Goal: Information Seeking & Learning: Check status

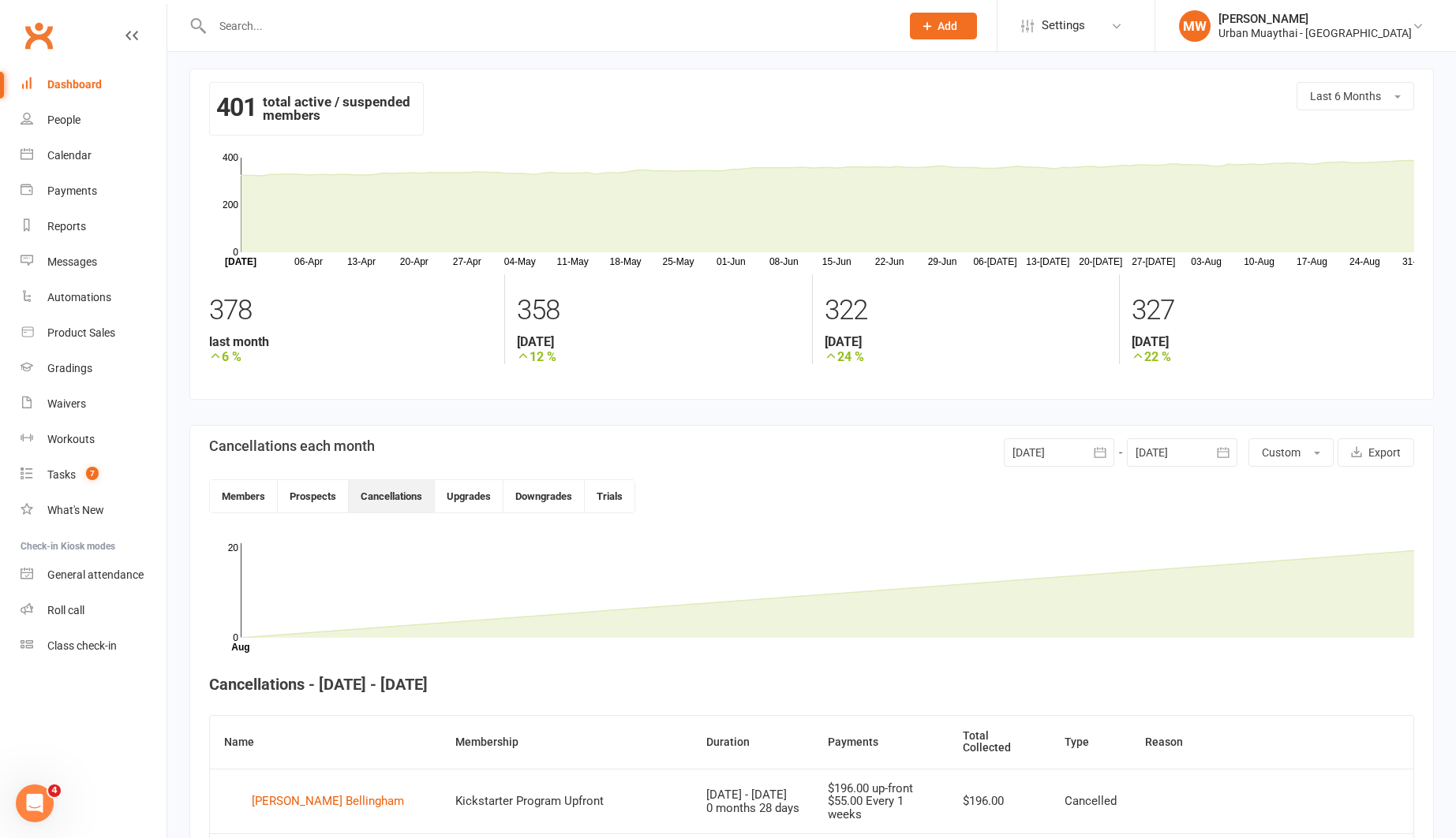
click at [482, 24] on input "text" at bounding box center [548, 26] width 682 height 22
type input "[PERSON_NAME]"
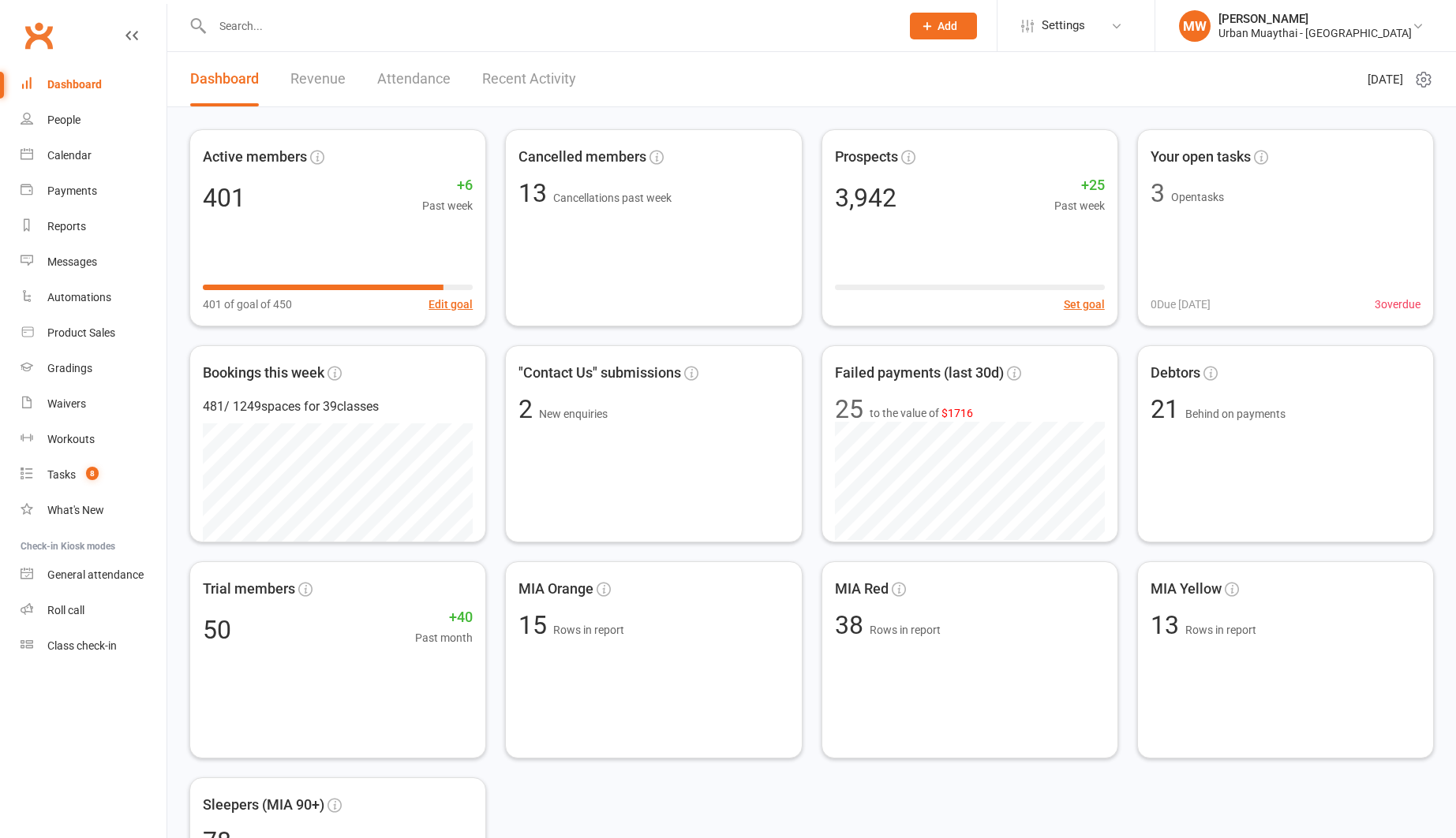
click at [270, 23] on input "text" at bounding box center [548, 26] width 682 height 22
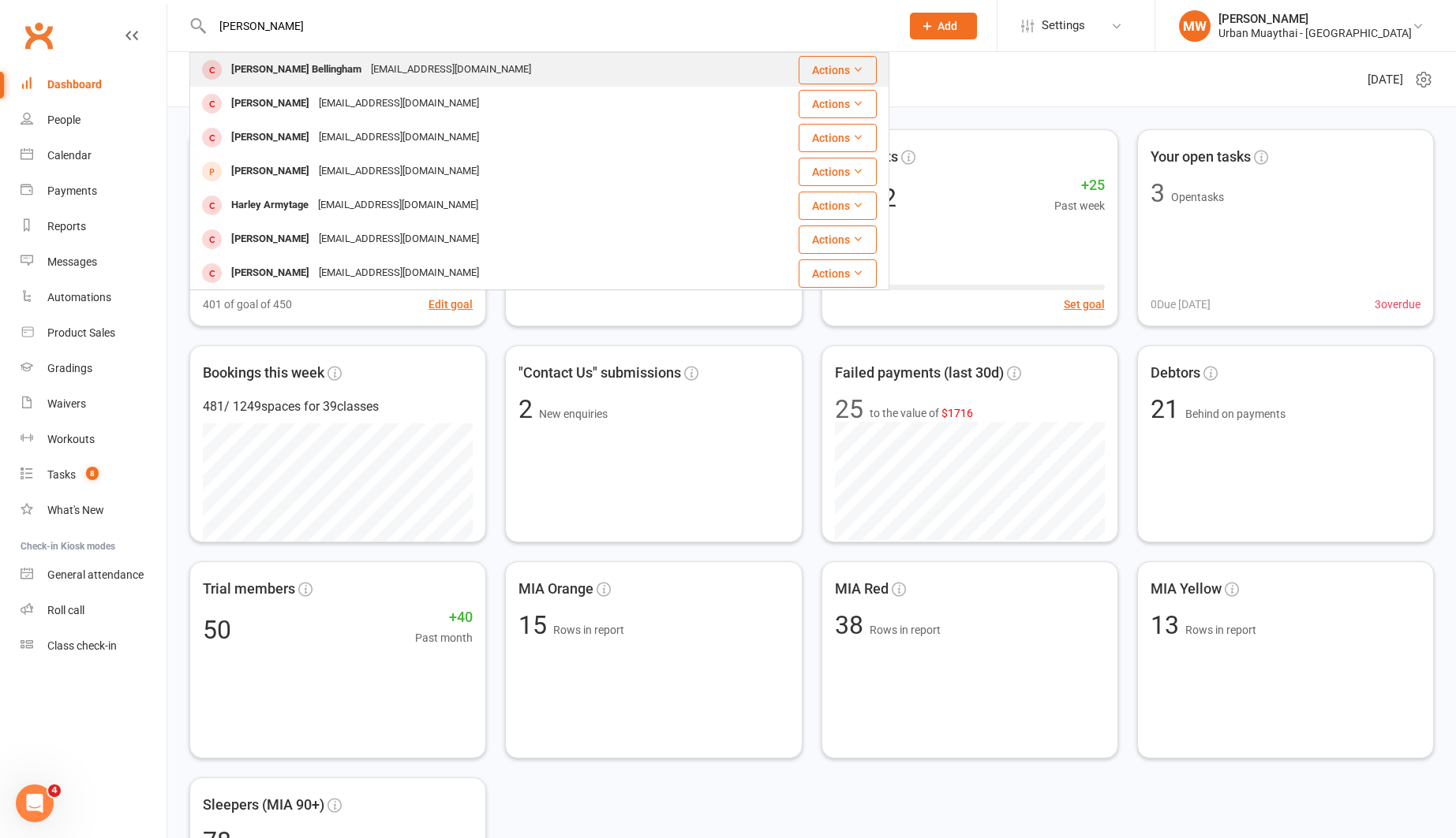
type input "[PERSON_NAME]"
click at [298, 66] on div "[PERSON_NAME] Bellingham" at bounding box center [296, 69] width 140 height 23
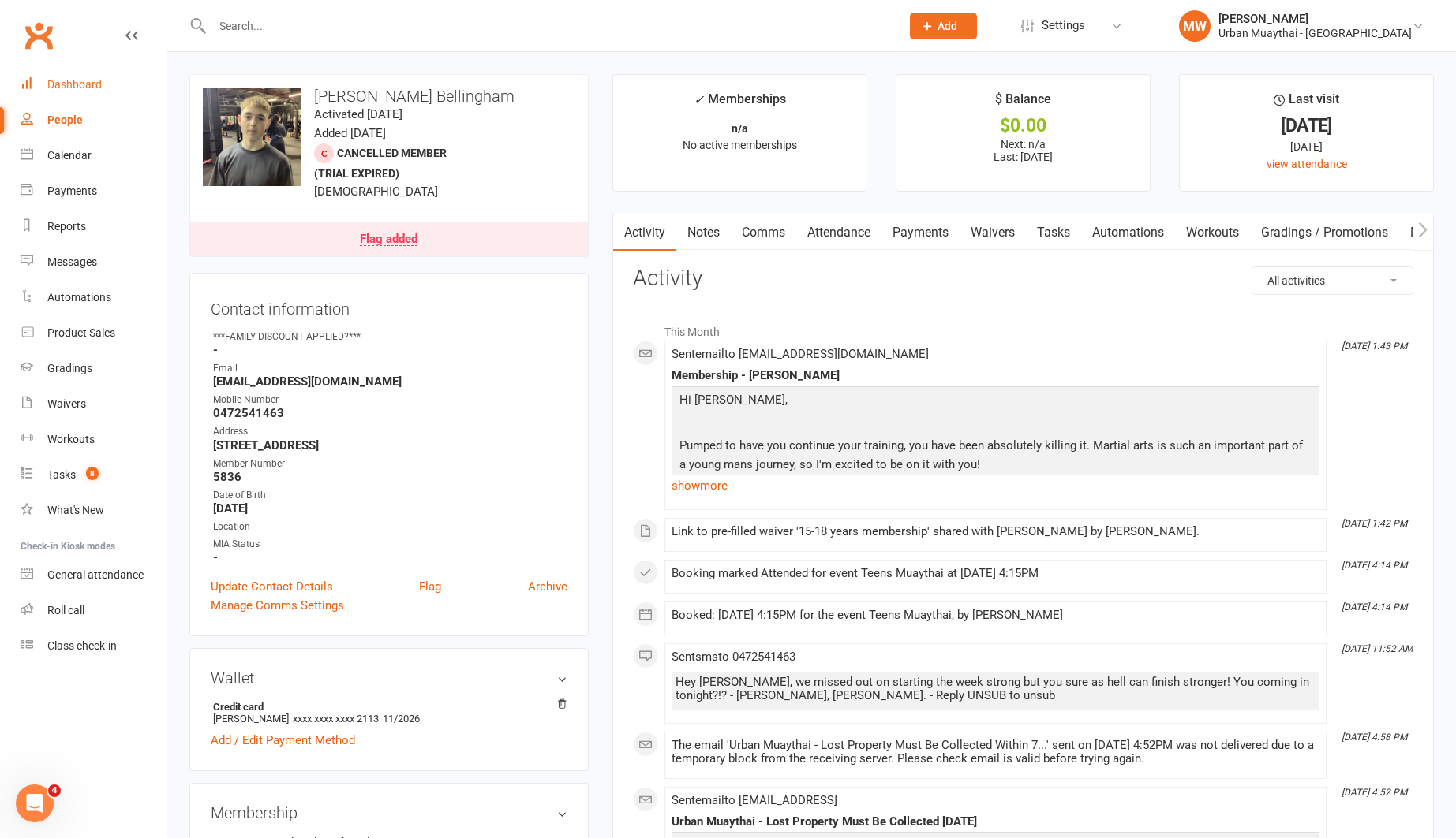
click at [88, 83] on div "Dashboard" at bounding box center [74, 85] width 54 height 13
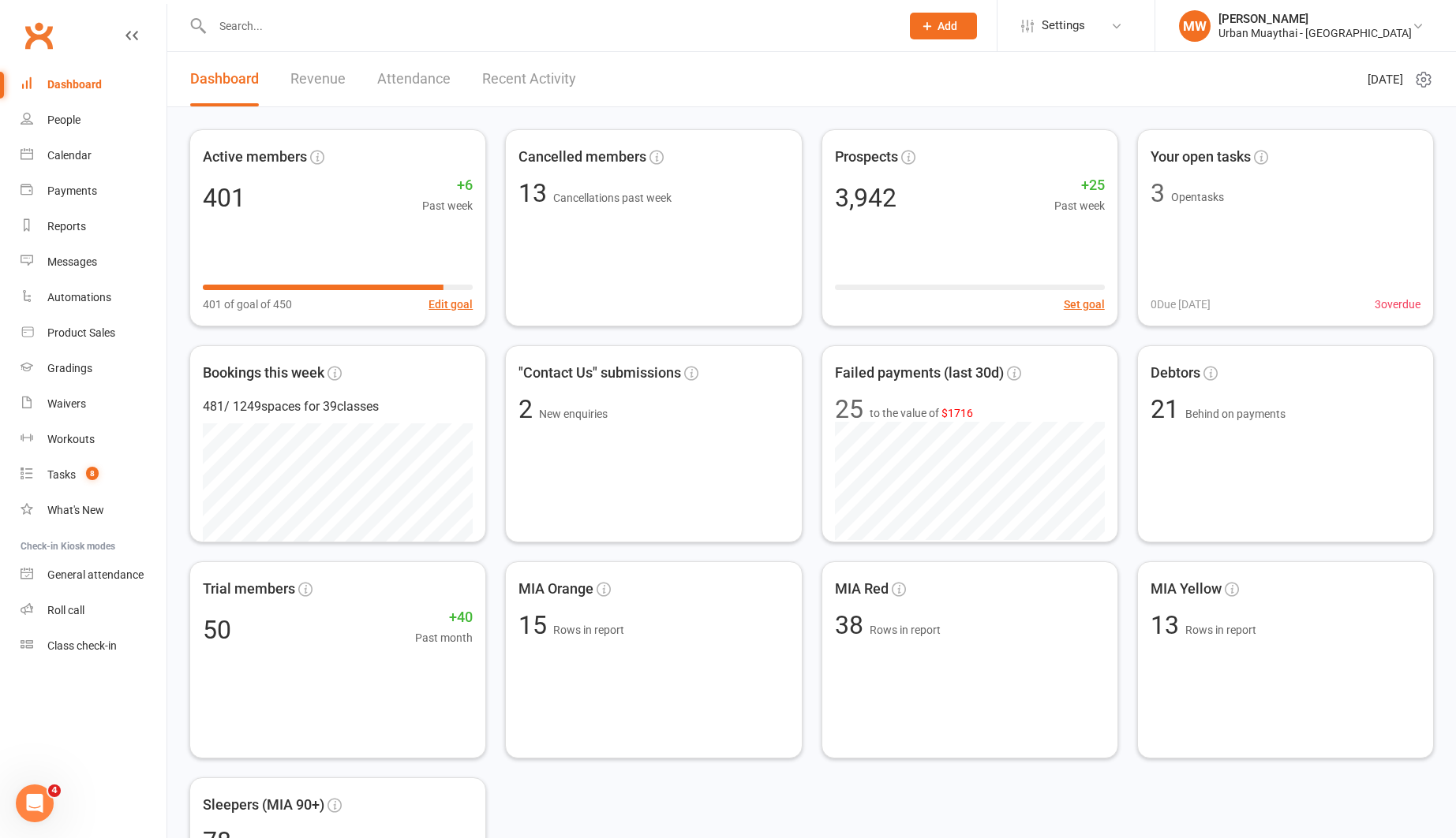
click at [539, 78] on link "Recent Activity" at bounding box center [529, 79] width 94 height 54
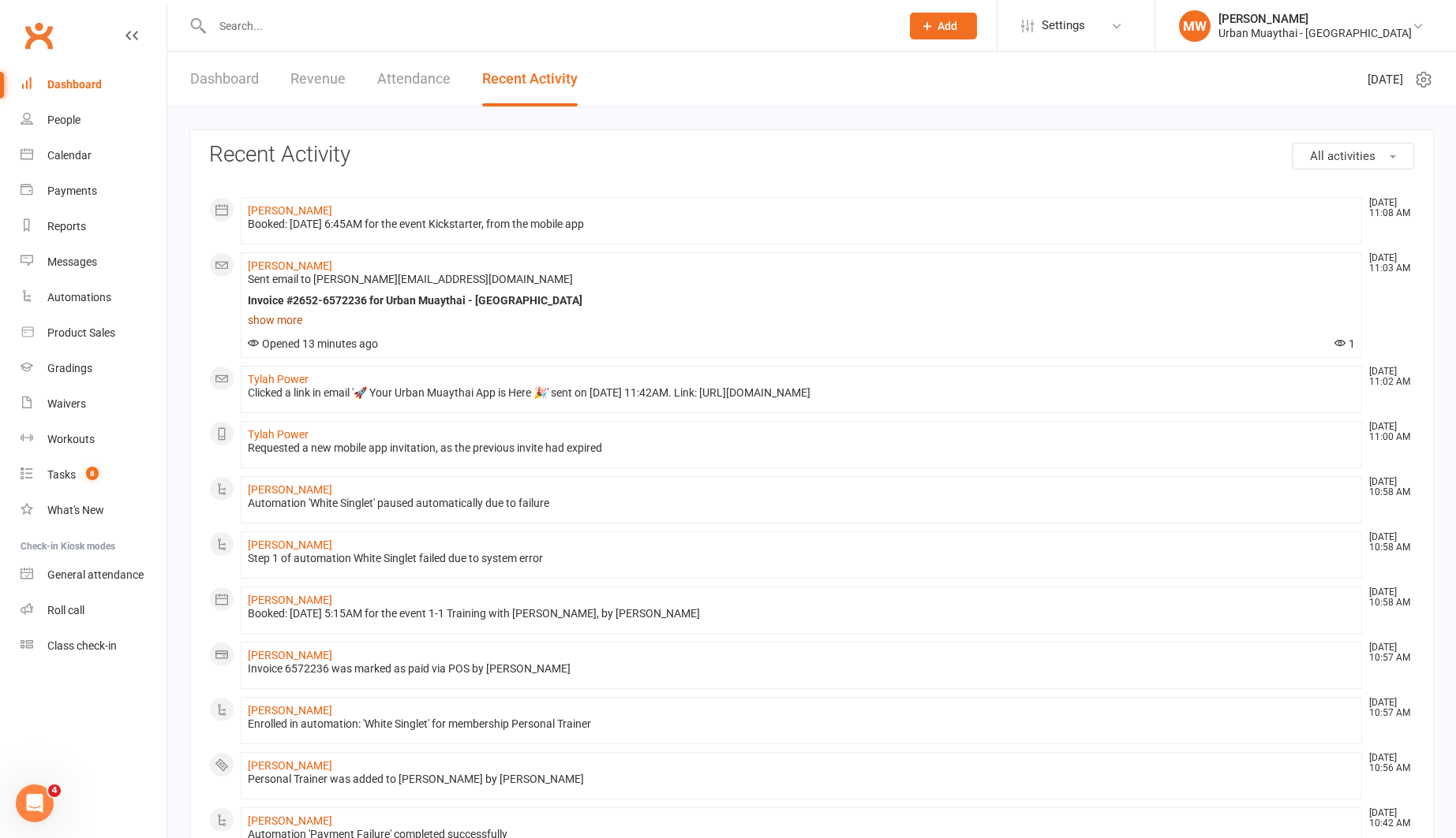
scroll to position [654, 0]
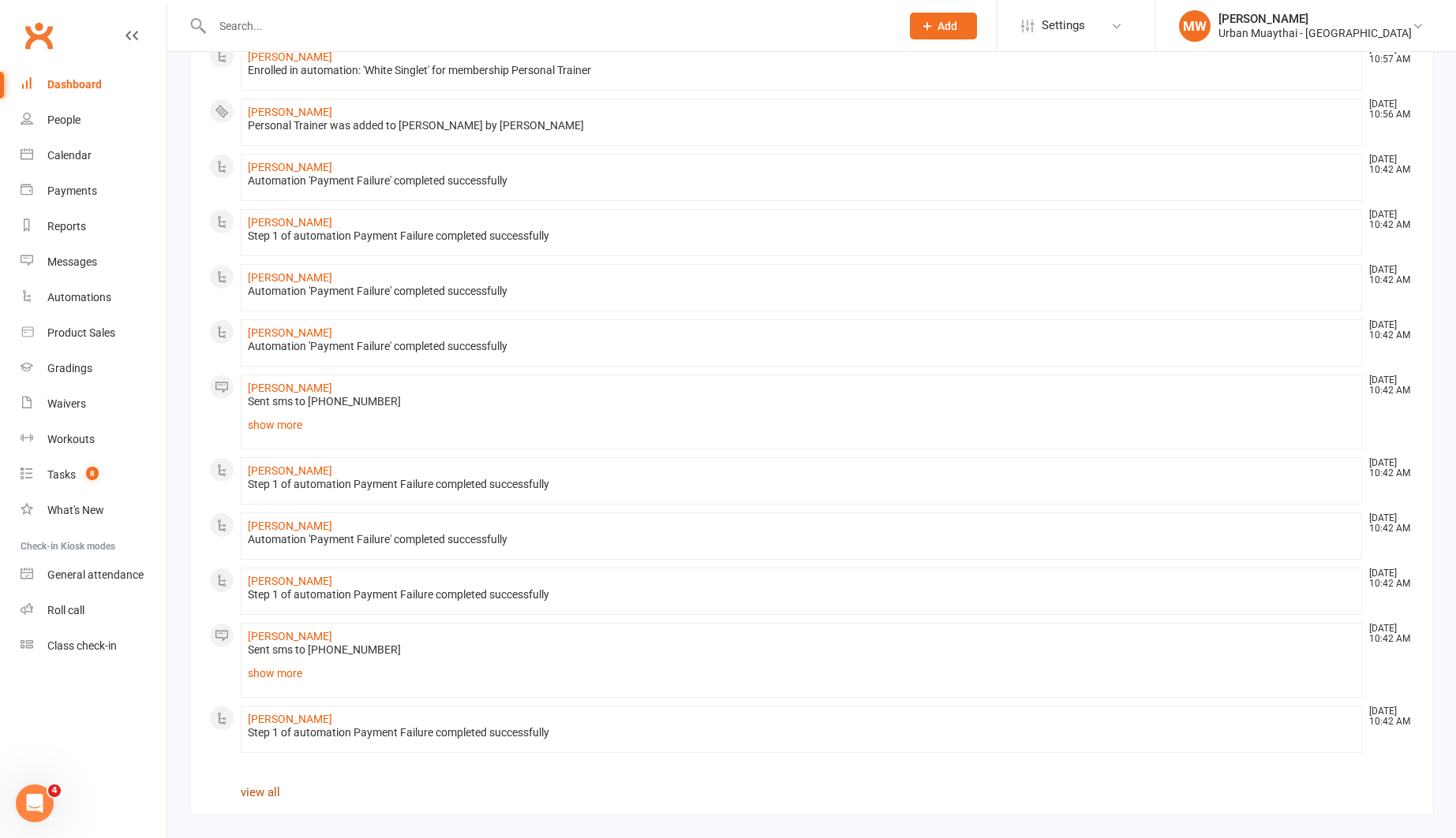
click at [256, 794] on link "view all" at bounding box center [260, 792] width 40 height 14
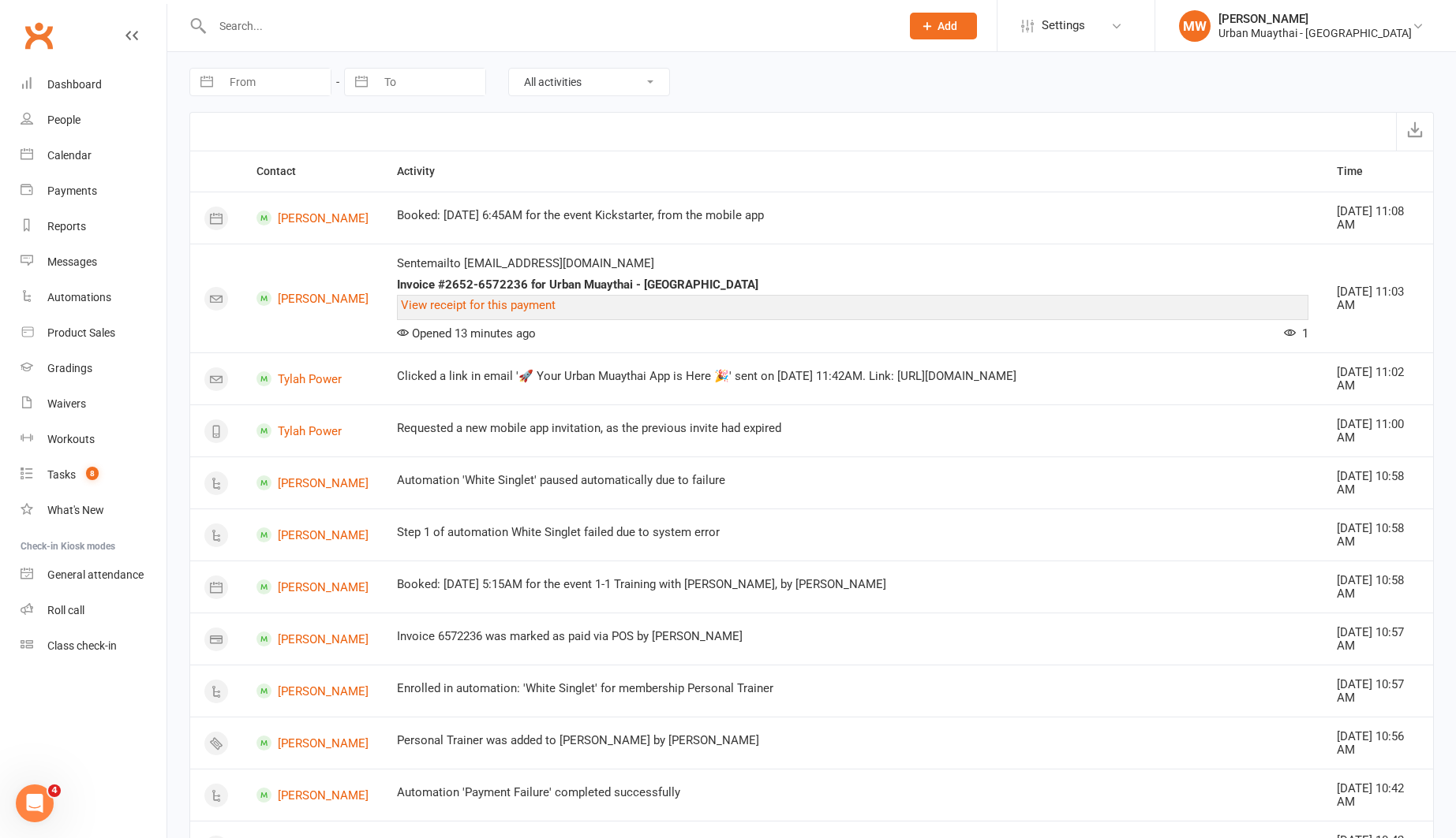
click at [202, 77] on button "button" at bounding box center [206, 82] width 29 height 27
select select "7"
select select "2025"
select select "8"
select select "2025"
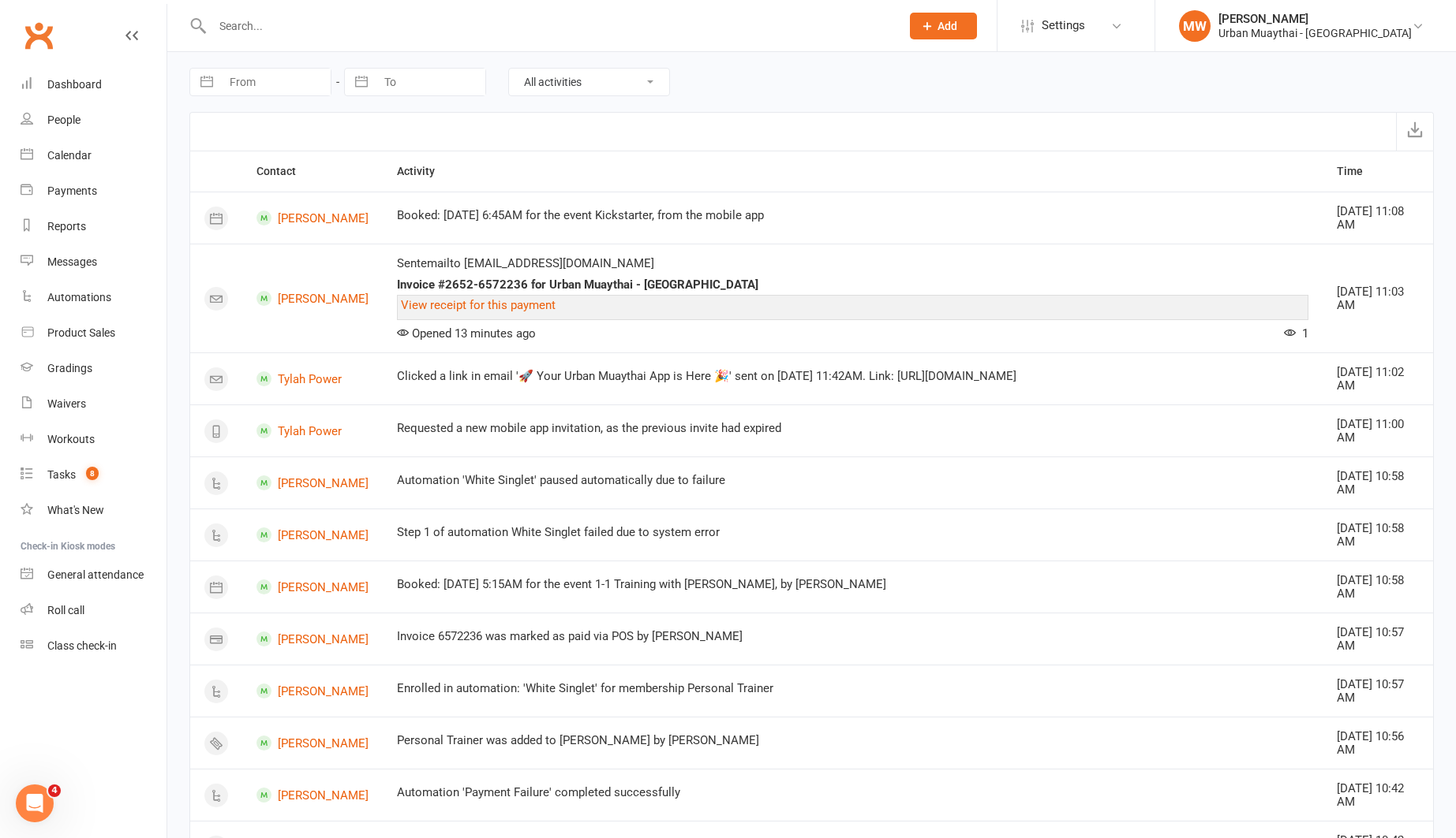
select select "9"
select select "2025"
click at [710, 249] on td "Sent email to Jadeoberg@hotmail.com Invoice #2652-6572236 for Urban Muaythai - …" at bounding box center [852, 298] width 940 height 109
click at [527, 308] on link "View receipt for this payment" at bounding box center [479, 304] width 155 height 14
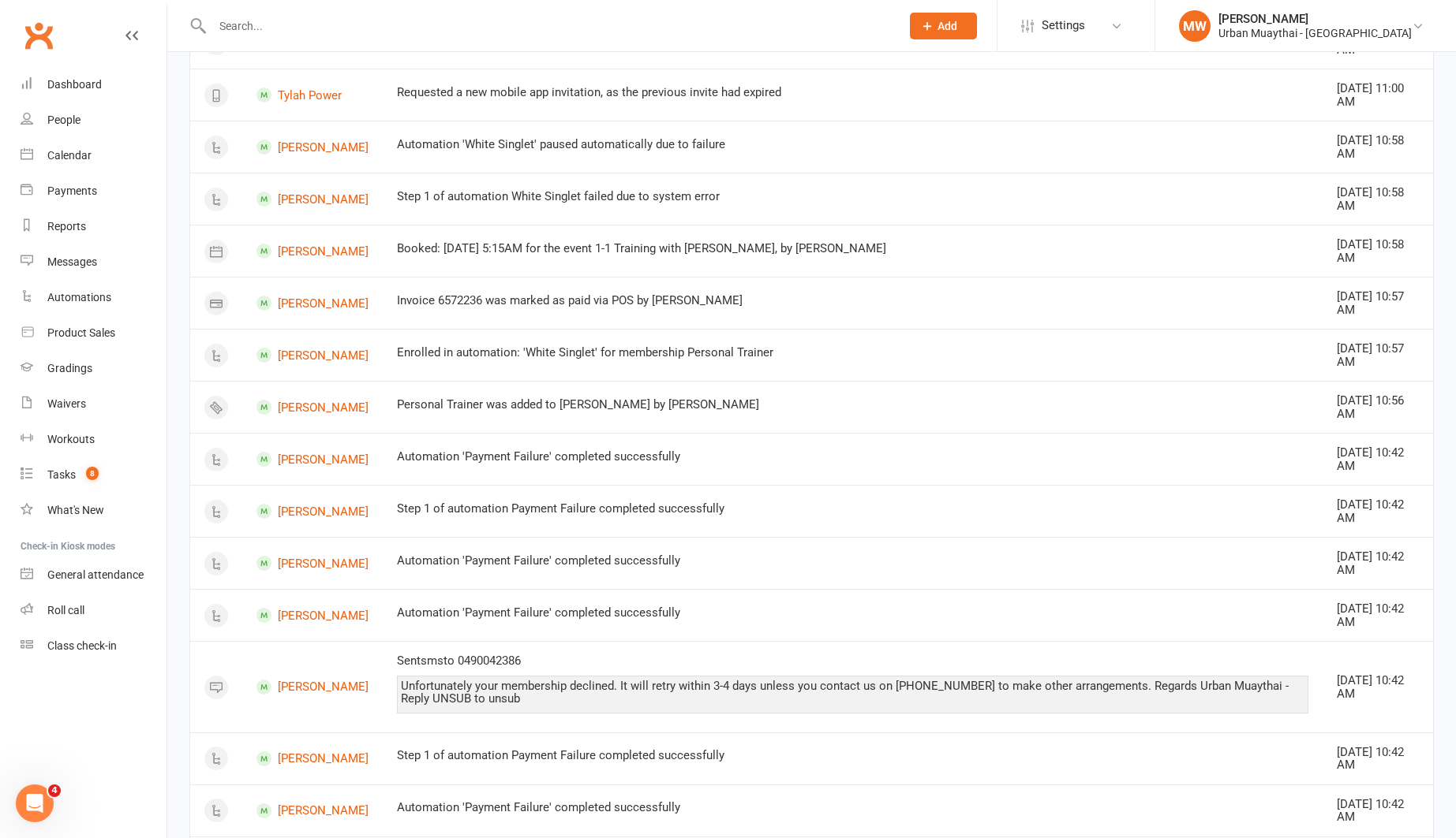
scroll to position [350, 0]
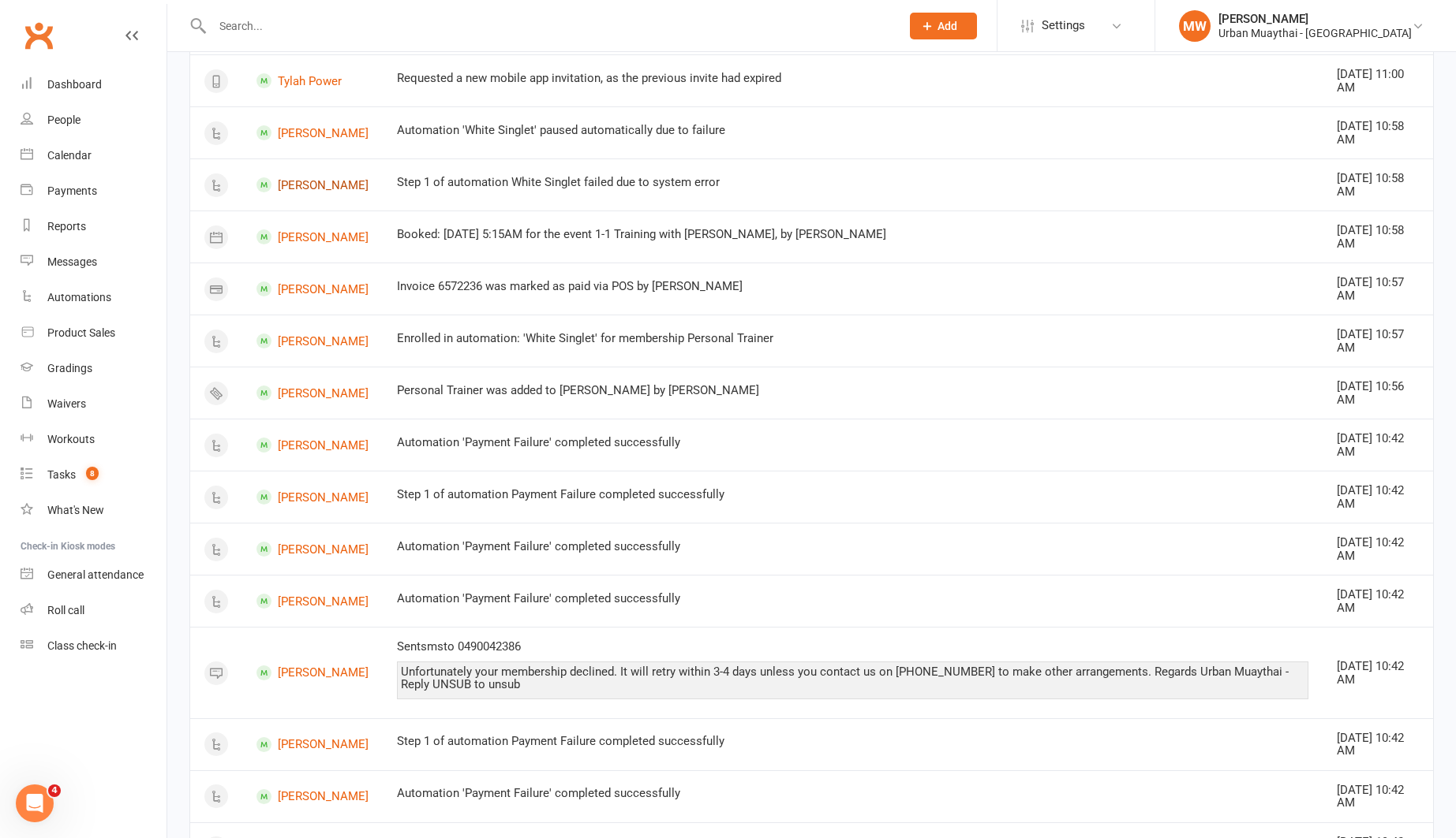
click at [292, 181] on link "Jade Oberg" at bounding box center [313, 185] width 112 height 15
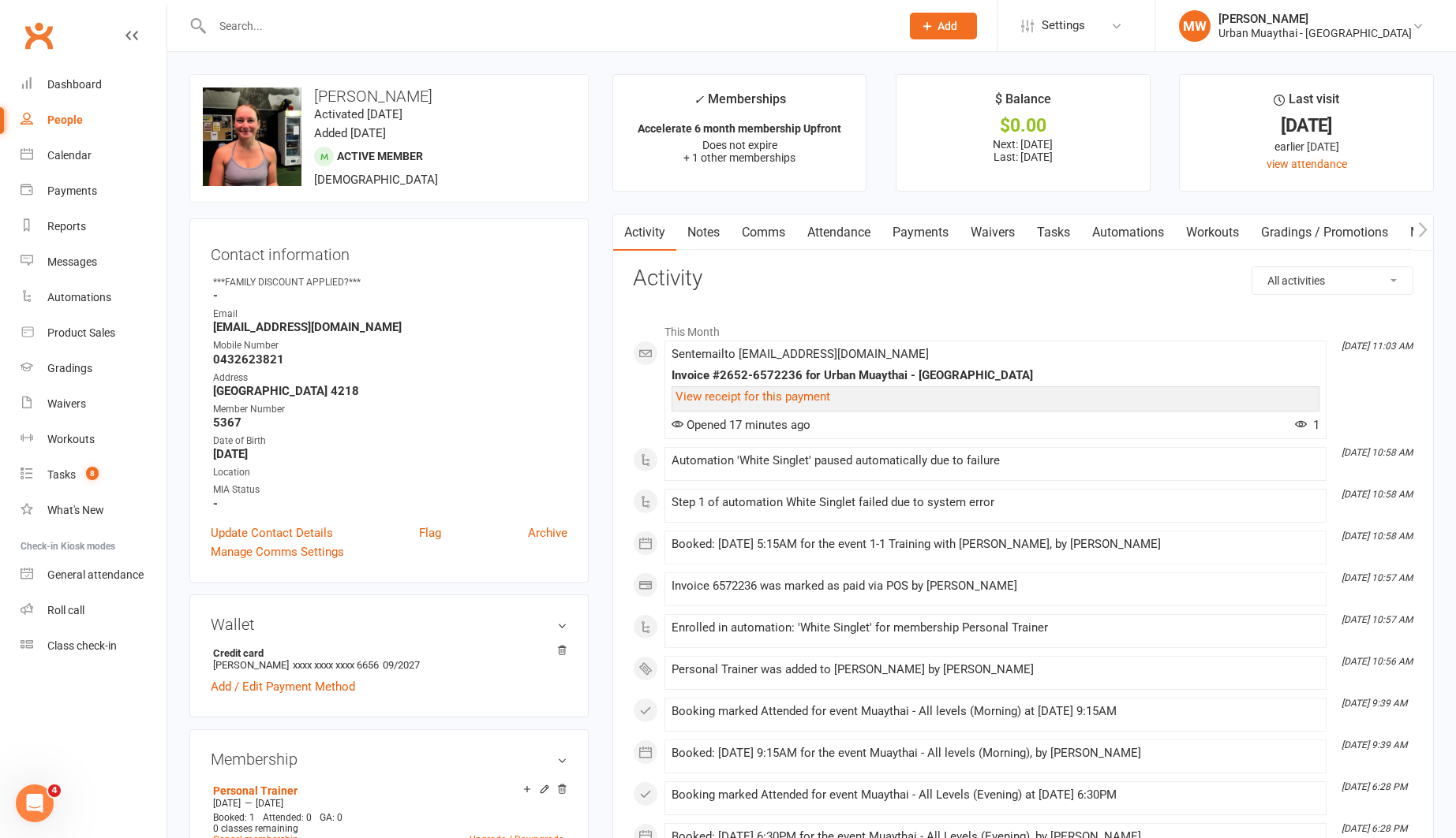
scroll to position [2, 0]
click at [849, 231] on link "Attendance" at bounding box center [838, 230] width 86 height 36
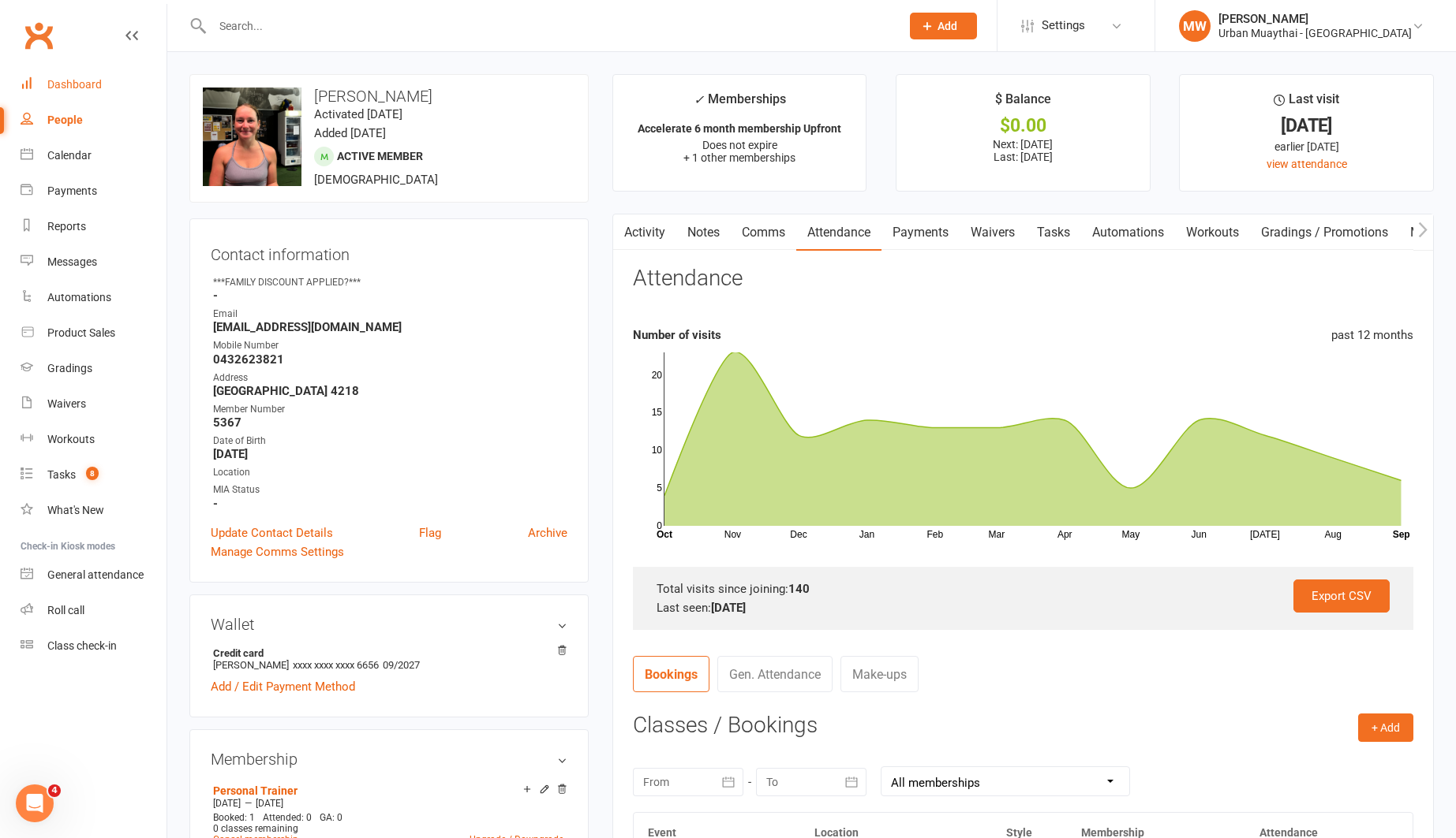
click at [73, 81] on div "Dashboard" at bounding box center [74, 85] width 54 height 13
